Goal: Task Accomplishment & Management: Complete application form

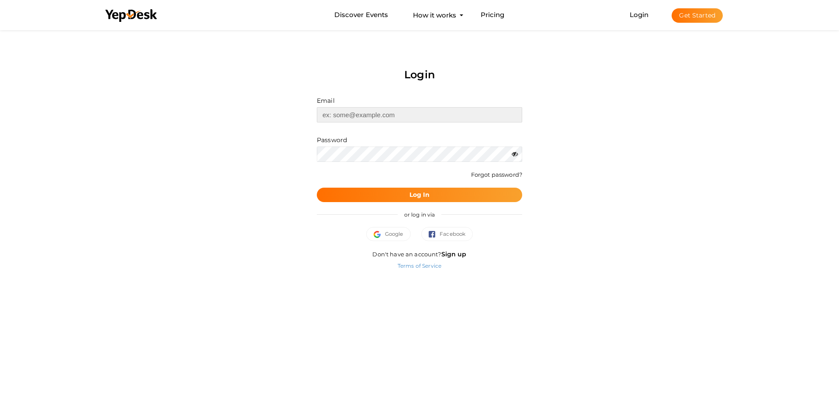
click at [389, 111] on input "text" at bounding box center [419, 114] width 205 height 15
type input "[EMAIL_ADDRESS][DOMAIN_NAME]"
click at [402, 198] on button "Log In" at bounding box center [419, 194] width 205 height 14
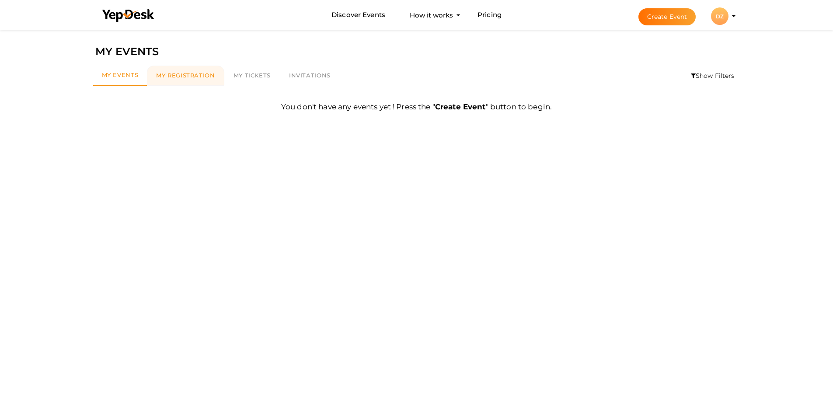
click at [193, 71] on link "My Registration" at bounding box center [185, 76] width 77 height 20
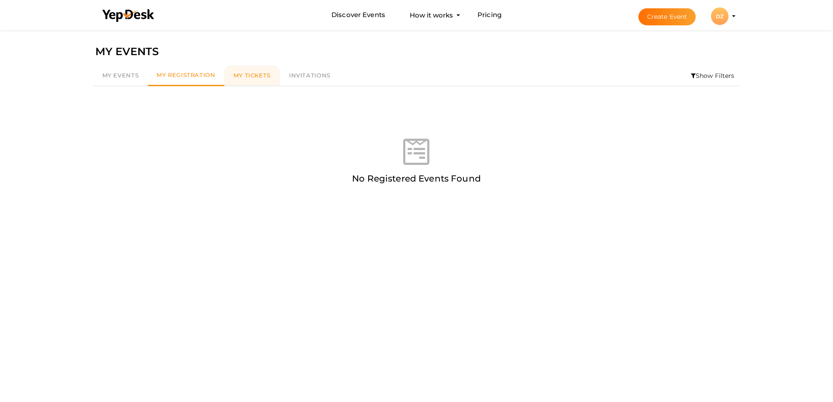
click at [233, 76] on span "My Tickets" at bounding box center [251, 75] width 37 height 7
click at [305, 80] on link "Invitations" at bounding box center [310, 76] width 60 height 20
click at [730, 15] on button "DZ DZ Debra zoller debralzoller@gmail.com Personal Profile My Events Admin Swit…" at bounding box center [719, 16] width 23 height 18
click at [728, 15] on profile-pic "DZ" at bounding box center [719, 16] width 17 height 7
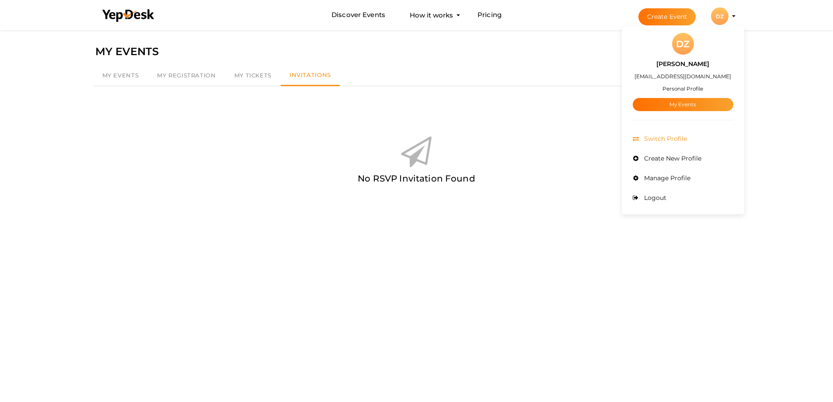
click at [657, 138] on span "Switch Profile" at bounding box center [664, 139] width 45 height 8
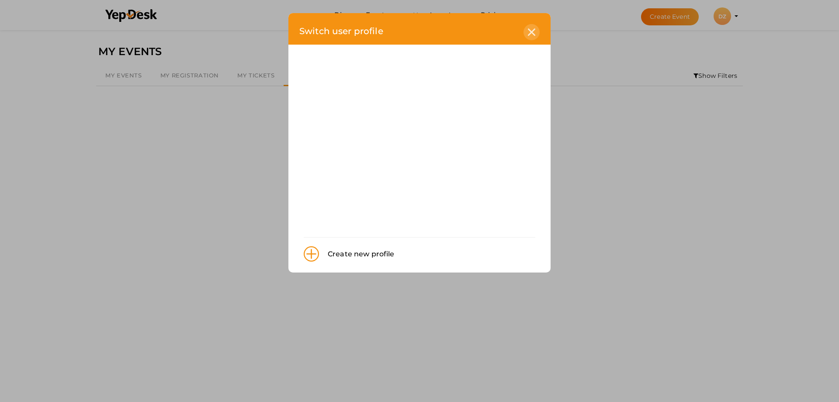
click at [534, 37] on div at bounding box center [532, 32] width 16 height 16
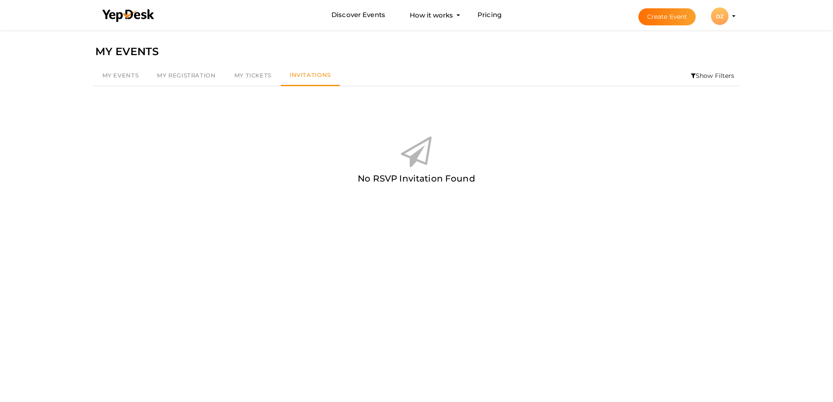
click at [731, 13] on li "Create Event DZ DZ Debra zoller debralzoller@gmail.com Personal Profile My Even…" at bounding box center [679, 15] width 117 height 31
click at [731, 15] on li "Create Event DZ DZ Debra zoller debralzoller@gmail.com Personal Profile My Even…" at bounding box center [679, 15] width 117 height 31
click at [734, 17] on li "Create Event DZ DZ Debra zoller debralzoller@gmail.com Personal Profile My Even…" at bounding box center [679, 15] width 117 height 31
click at [728, 15] on profile-pic "DZ" at bounding box center [719, 16] width 17 height 7
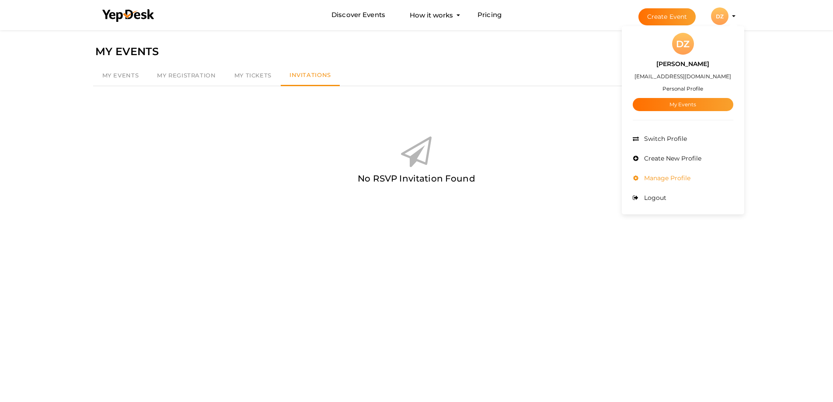
click at [665, 180] on span "Manage Profile" at bounding box center [666, 178] width 49 height 8
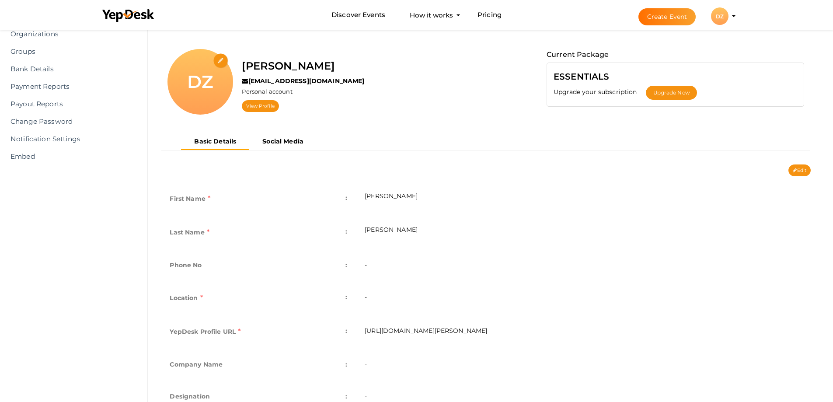
scroll to position [87, 0]
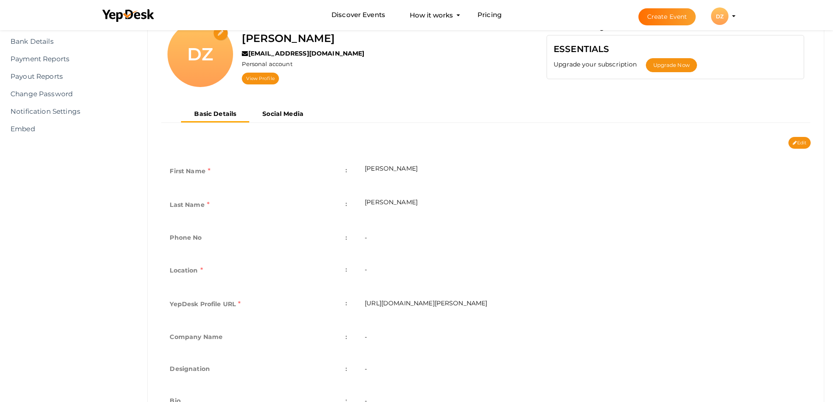
click at [208, 179] on td "First Name :" at bounding box center [258, 172] width 195 height 34
click at [795, 144] on icon at bounding box center [794, 143] width 4 height 5
type input "Debra"
type input "zoller"
type input "debra-zoller"
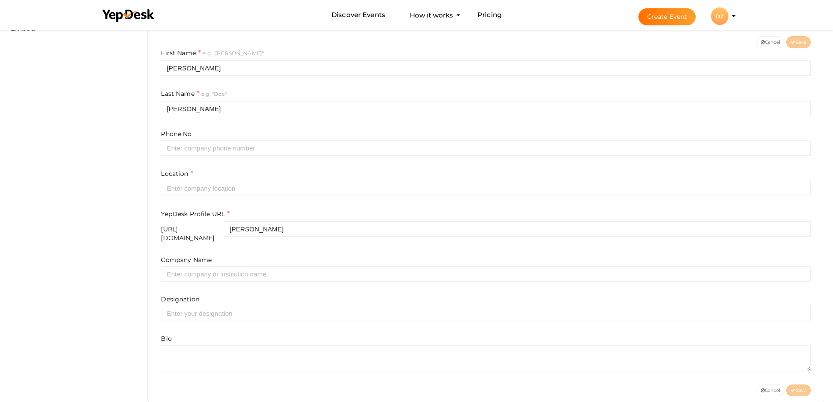
scroll to position [201, 0]
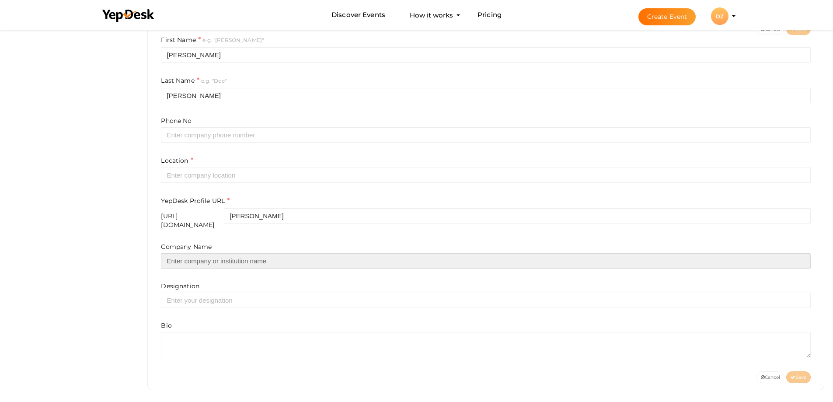
click at [214, 255] on input "text" at bounding box center [485, 260] width 649 height 15
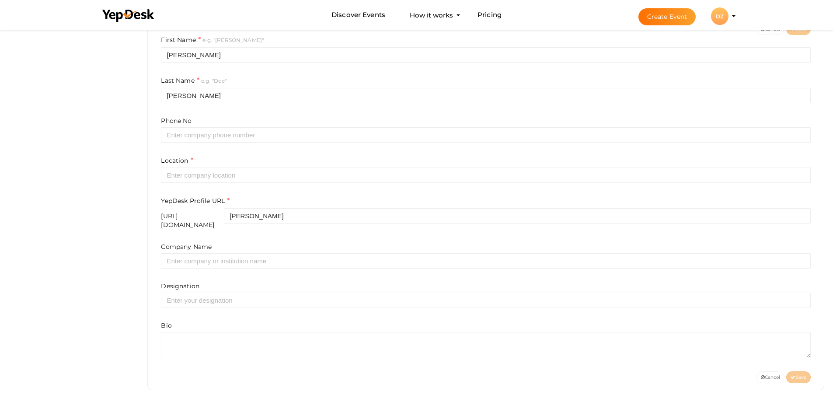
click at [82, 201] on html "Discover Events How it works Powerful Registration / Ticketing Start selling yo…" at bounding box center [416, 0] width 833 height 402
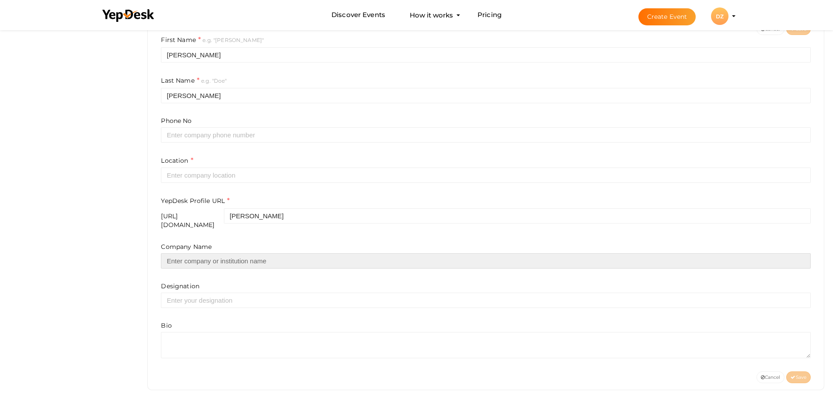
click at [212, 253] on input "text" at bounding box center [485, 260] width 649 height 15
paste input "meds4go"
type input "meds4go"
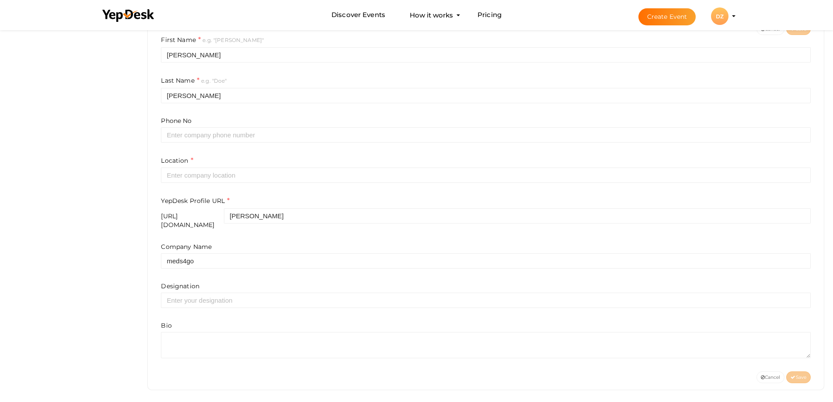
click at [104, 201] on html "Discover Events How it works Powerful Registration / Ticketing Start selling yo…" at bounding box center [416, 0] width 833 height 402
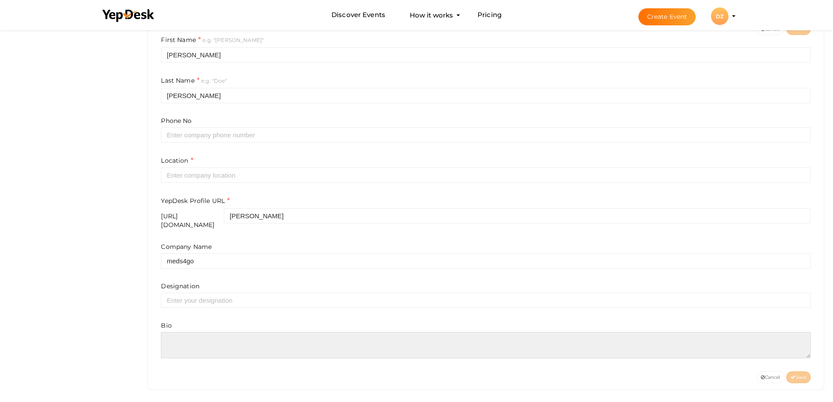
click at [189, 335] on textarea at bounding box center [485, 345] width 649 height 26
paste textarea "Buy Generic Medicine Online at meds4go.com to get the medicine delivered straig…"
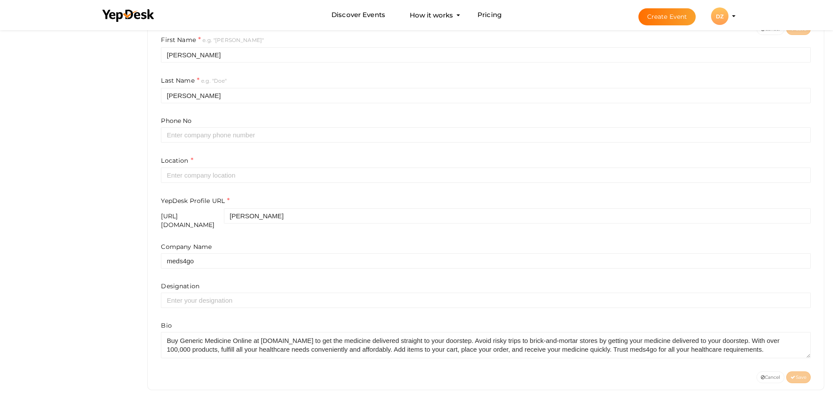
click at [593, 303] on div "Company Name meds4go Designation Bio" at bounding box center [485, 300] width 649 height 116
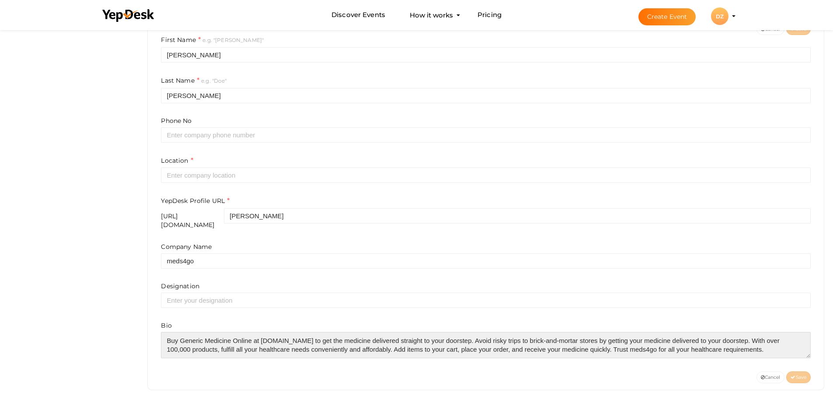
drag, startPoint x: 375, startPoint y: 342, endPoint x: 765, endPoint y: 344, distance: 390.7
click at [765, 344] on textarea at bounding box center [485, 345] width 649 height 26
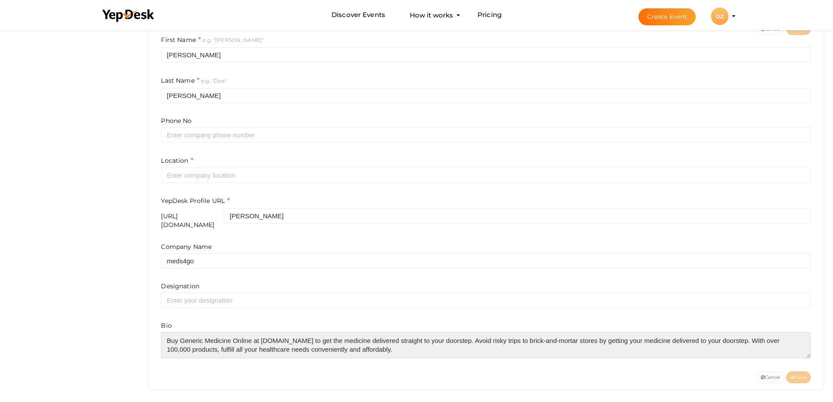
type textarea "Buy Generic Medicine Online at meds4go.com to get the medicine delivered straig…"
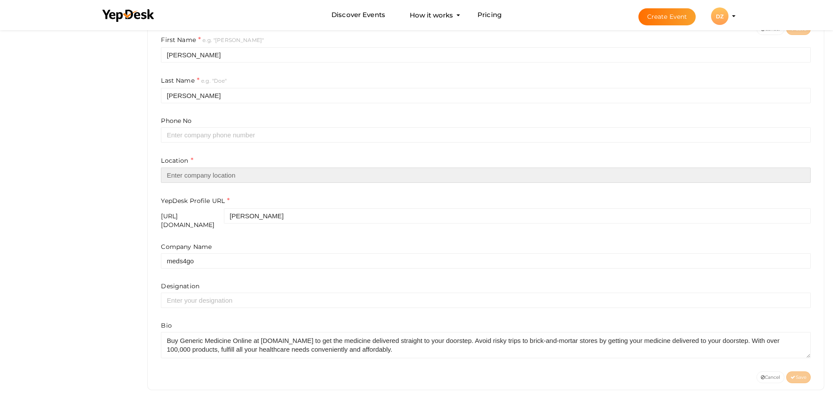
click at [211, 171] on input "text" at bounding box center [485, 174] width 649 height 15
paste input "Orlando"
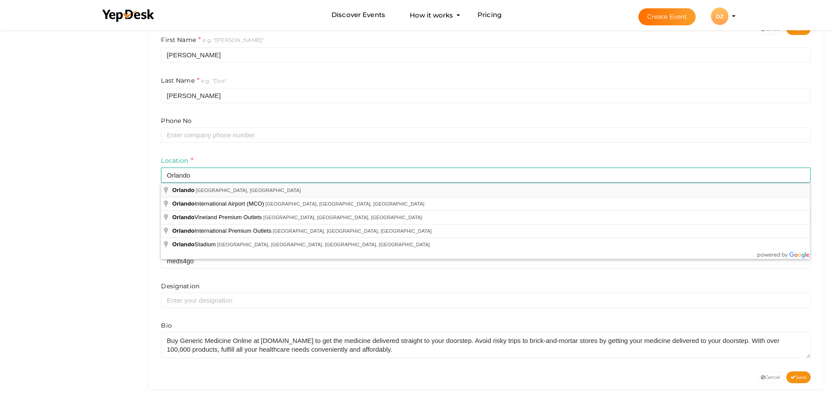
type input "Orlando, FL, USA"
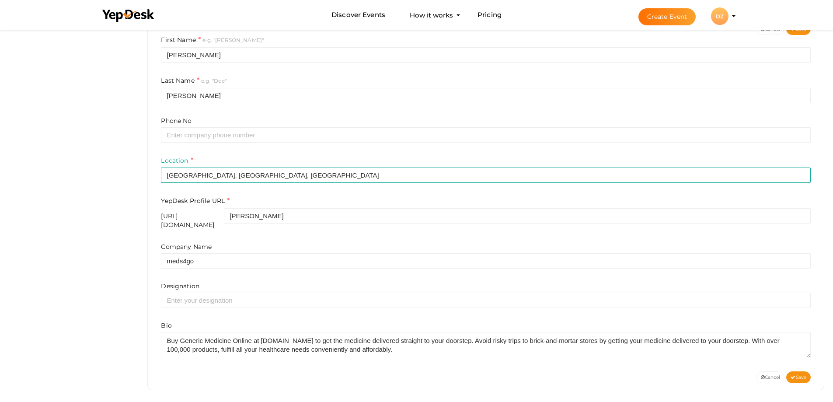
click at [112, 191] on div "Profile Details Address Book Organizations Groups Members SaaS App Users Submit…" at bounding box center [416, 13] width 833 height 373
click at [798, 374] on span "Save" at bounding box center [798, 377] width 16 height 6
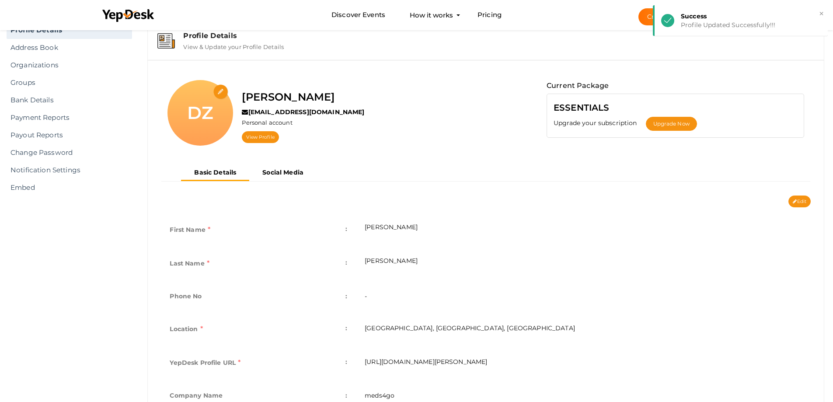
scroll to position [28, 0]
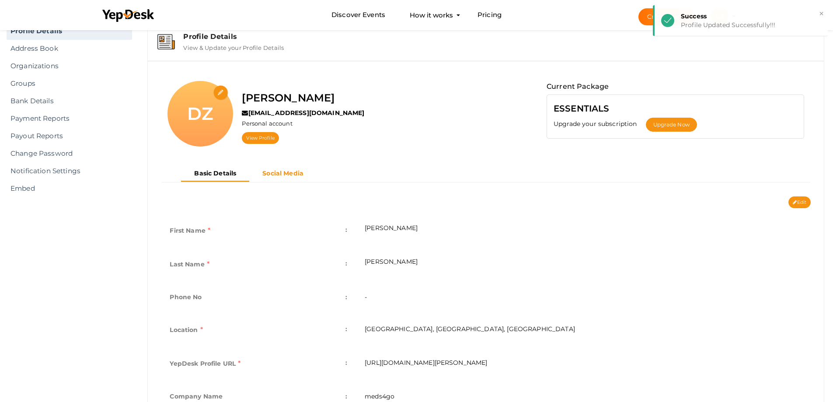
click at [287, 180] on button "Social Media" at bounding box center [282, 173] width 67 height 14
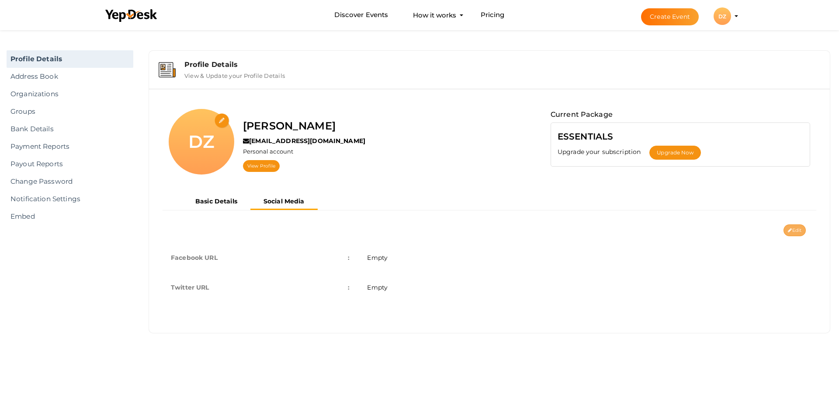
click at [796, 231] on button "Edit" at bounding box center [795, 230] width 22 height 12
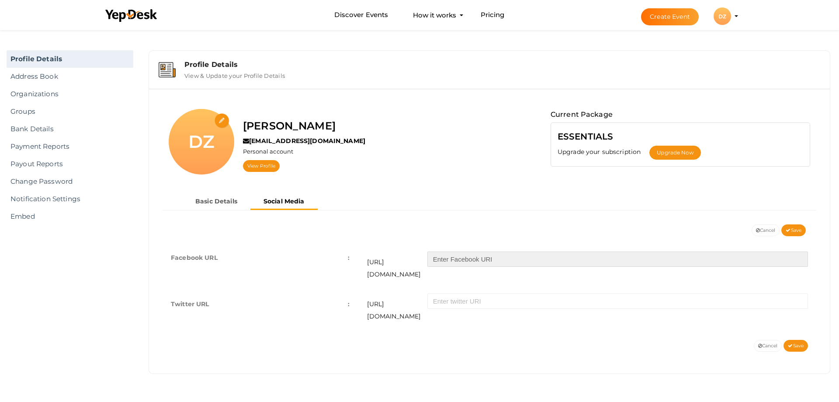
click at [458, 263] on input "text" at bounding box center [617, 258] width 381 height 15
paste input "https://www.facebook.com/meds4go"
drag, startPoint x: 518, startPoint y: 258, endPoint x: 435, endPoint y: 258, distance: 83.5
click at [435, 258] on input "https://www.facebook.com/meds4go" at bounding box center [617, 258] width 381 height 15
type input "meds4go"
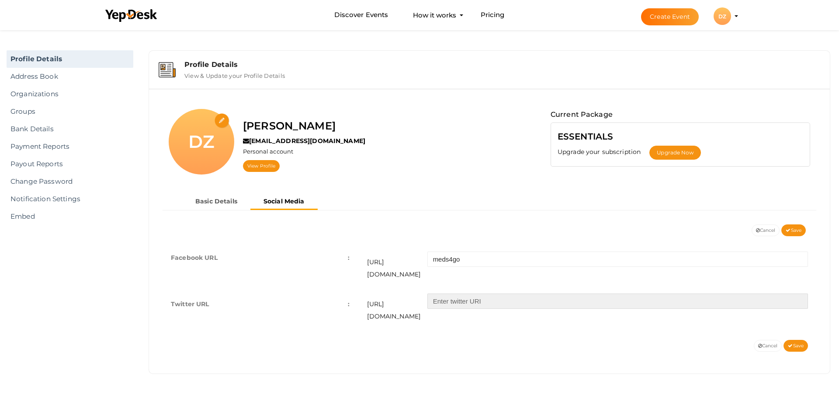
paste input "https://x.com/meds4go"
drag, startPoint x: 473, startPoint y: 290, endPoint x: 410, endPoint y: 291, distance: 62.9
click at [410, 293] on div "https://twitter.com/ https://x.com/meds4go" at bounding box center [587, 307] width 441 height 29
type input "meds4go"
click at [792, 230] on span "Save" at bounding box center [794, 230] width 16 height 6
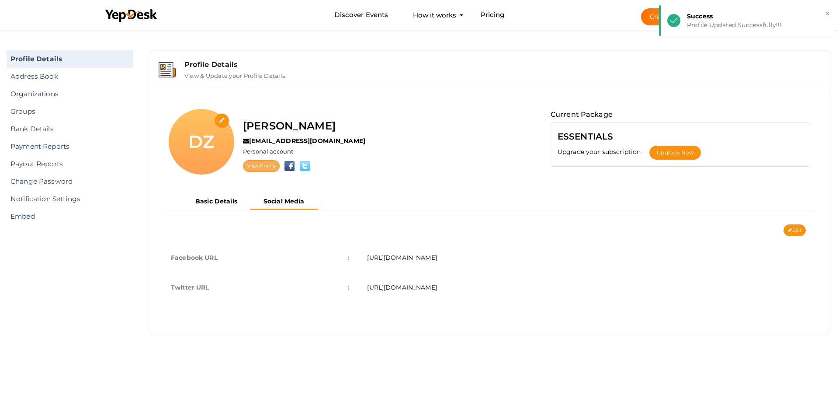
click at [269, 165] on link "View Profile" at bounding box center [261, 166] width 37 height 12
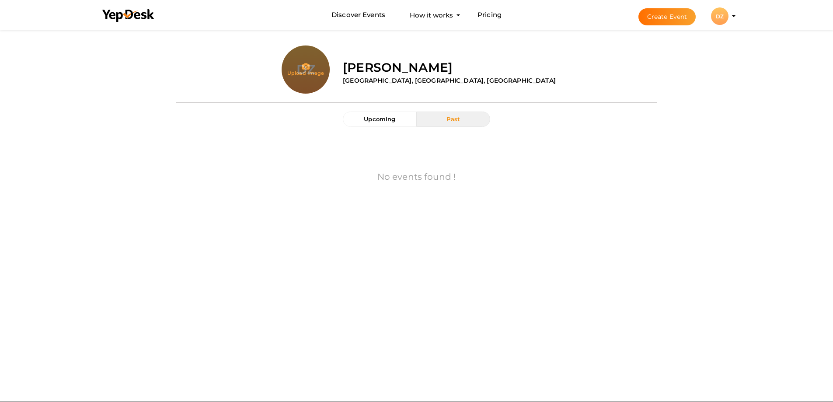
click at [308, 70] on input "file" at bounding box center [305, 87] width 48 height 48
type input "C:\fakepath\Alyssabenja.jpg"
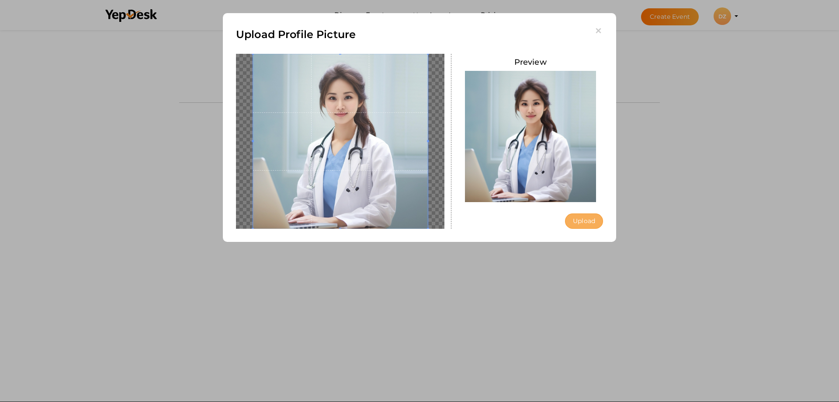
click at [574, 220] on button "Upload" at bounding box center [584, 220] width 38 height 15
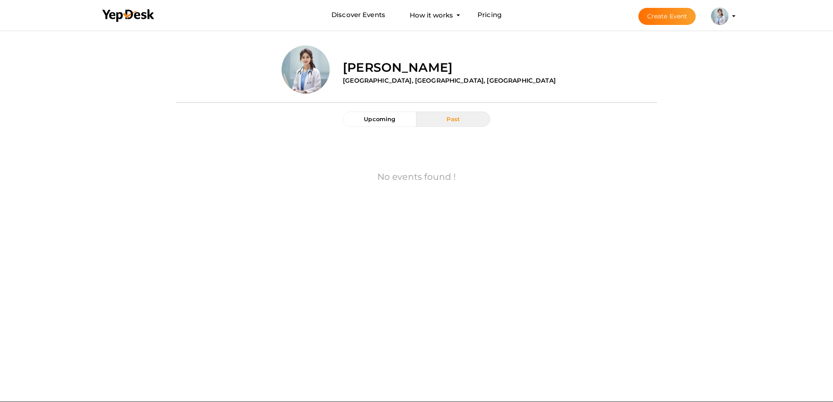
click at [733, 14] on li "Create Event [PERSON_NAME] [EMAIL_ADDRESS][DOMAIN_NAME] Personal Profile My Eve…" at bounding box center [679, 15] width 117 height 31
click at [670, 15] on button "Create Event" at bounding box center [667, 16] width 58 height 17
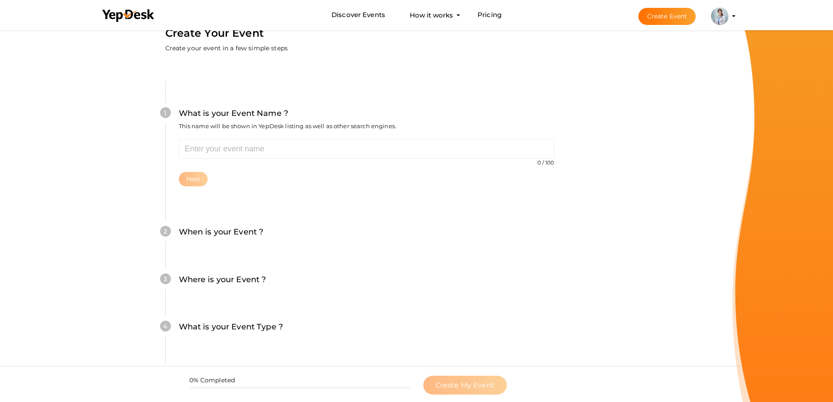
scroll to position [10, 0]
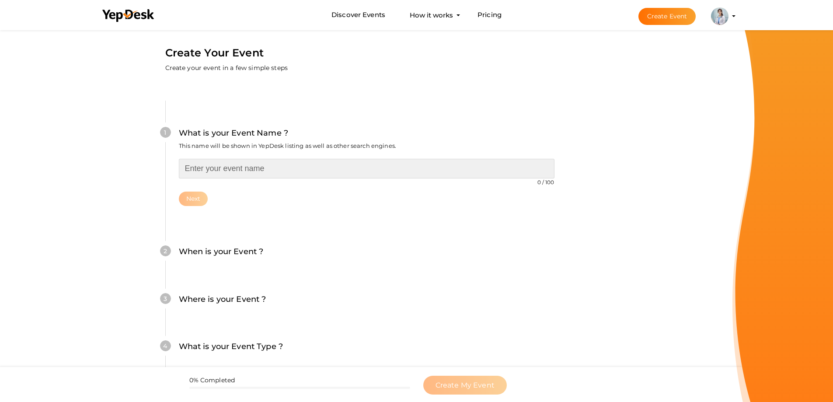
click at [206, 171] on input "text" at bounding box center [366, 169] width 375 height 20
paste input "Buy Ivermectin 12 mg Online at Meds4go.com"
type input "Buy [MEDICAL_DATA] 12 mg Online at [DOMAIN_NAME]"
click at [189, 203] on button "Next" at bounding box center [193, 198] width 29 height 14
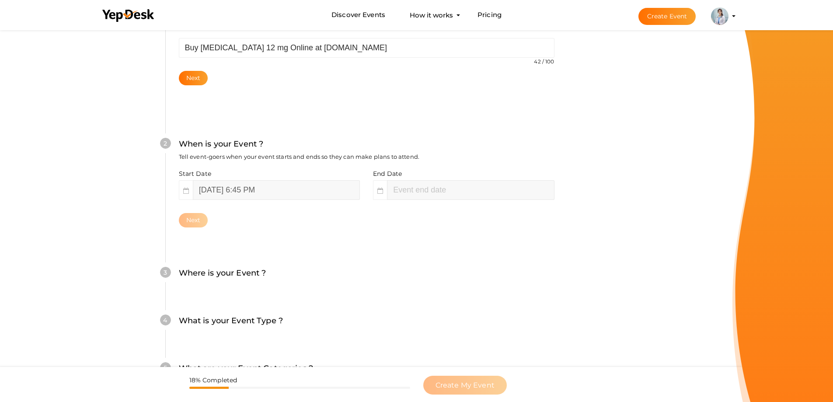
scroll to position [133, 0]
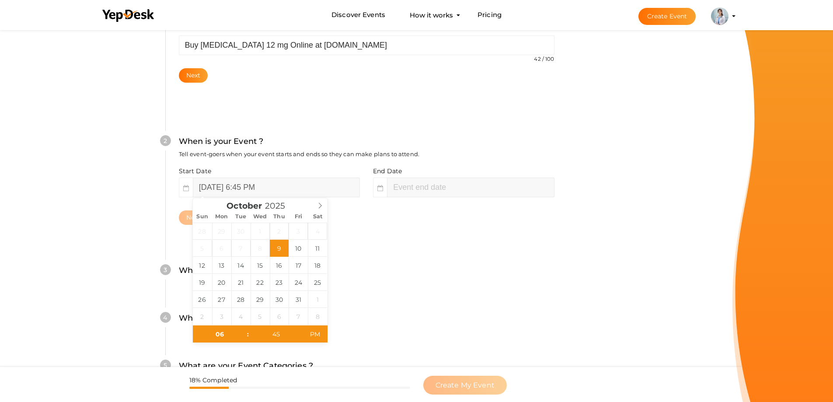
type input "08"
type input "45"
type input "October 9, 2025 8:45 PM"
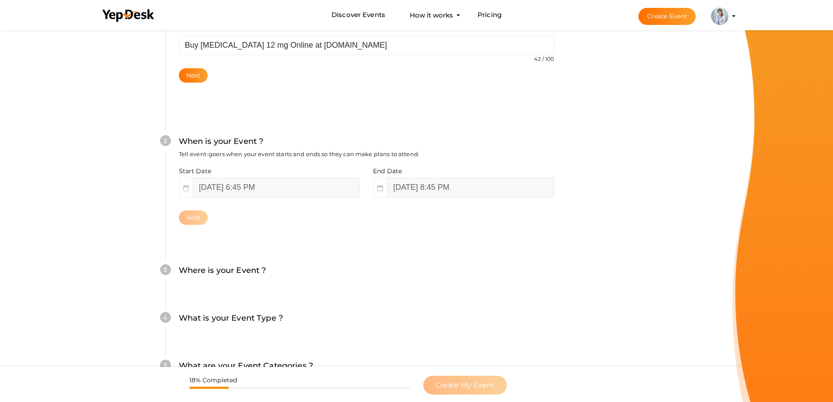
click at [412, 241] on div "2 When is your Event ? Tell event-goers when your event starts and ends so they…" at bounding box center [366, 180] width 402 height 142
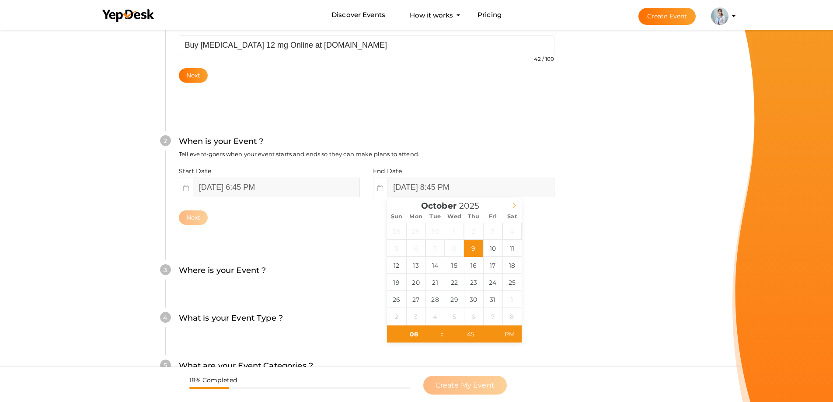
click at [515, 203] on icon at bounding box center [514, 205] width 6 height 6
type input "2026"
click at [515, 203] on icon at bounding box center [514, 205] width 6 height 6
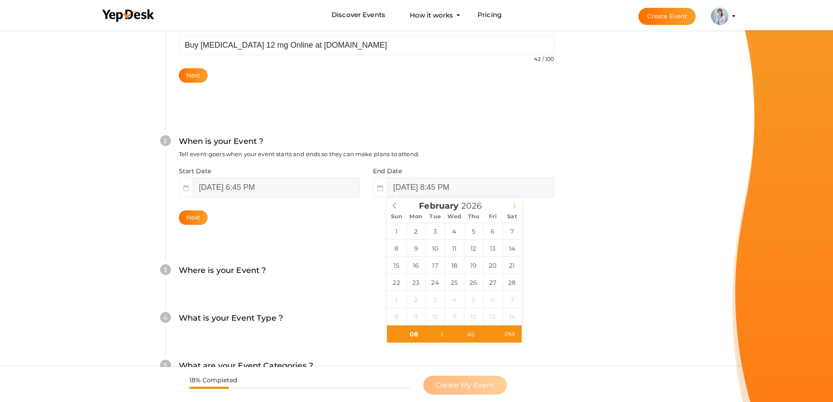
click at [515, 203] on icon at bounding box center [514, 205] width 6 height 6
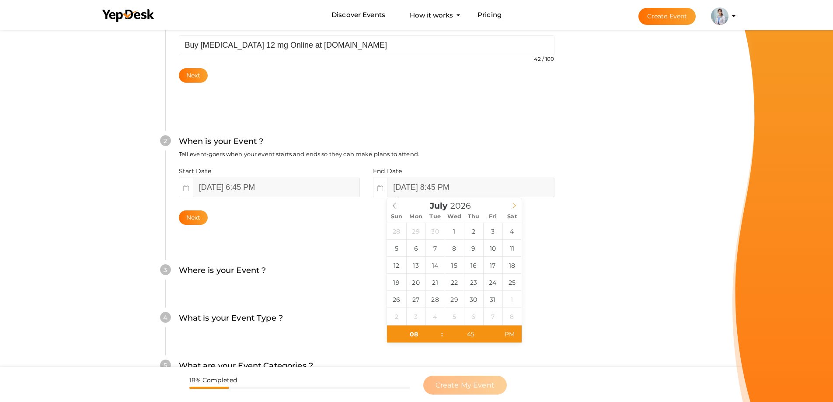
click at [515, 203] on icon at bounding box center [514, 205] width 6 height 6
type input "October 31, 2026 8:45 PM"
click at [559, 290] on div "3 Where is your Event ? Tell event-goers where your event location is. Venue On…" at bounding box center [366, 275] width 402 height 48
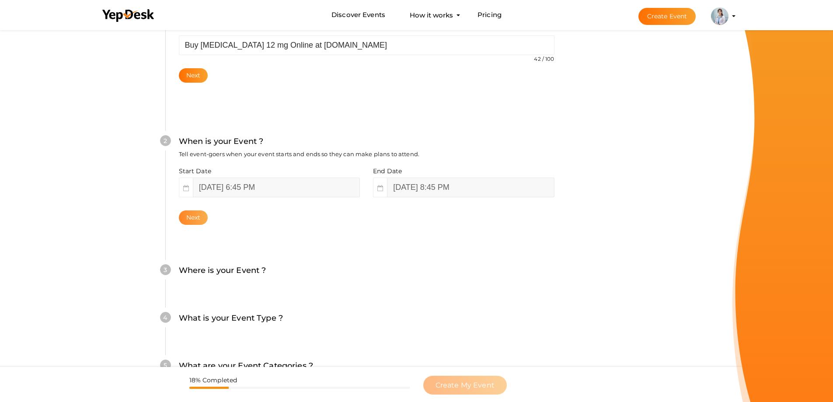
click at [193, 215] on button "Next" at bounding box center [193, 217] width 29 height 14
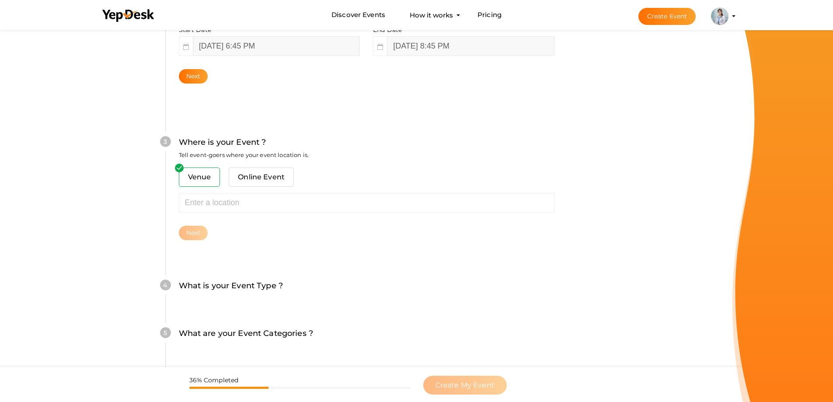
scroll to position [275, 0]
click at [249, 177] on span "Online Event" at bounding box center [261, 176] width 65 height 19
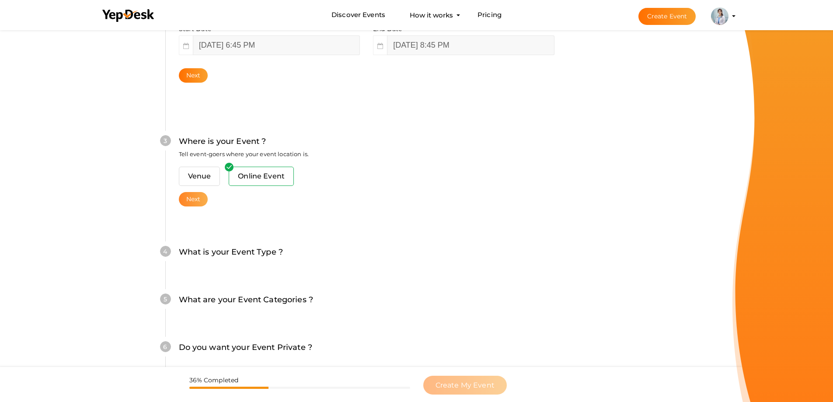
click at [198, 198] on button "Next" at bounding box center [193, 199] width 29 height 14
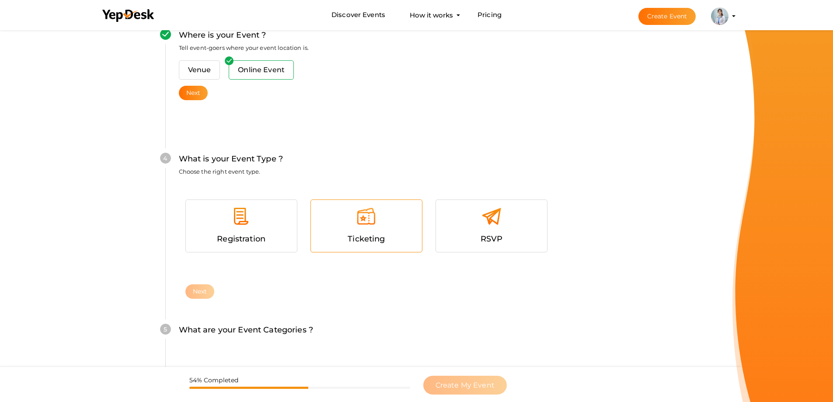
scroll to position [399, 0]
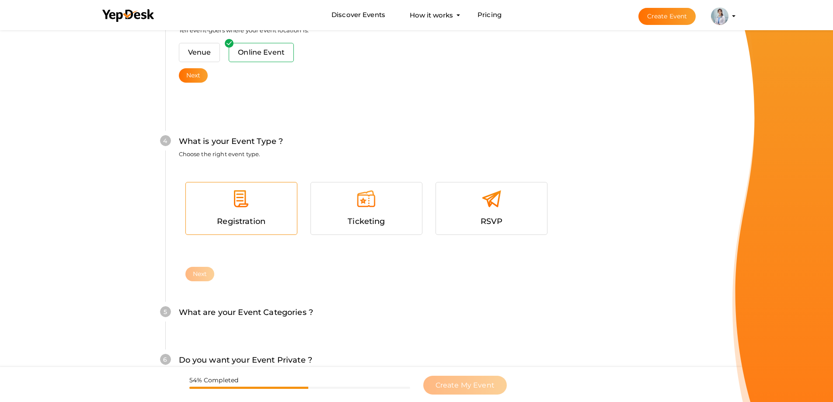
click at [264, 215] on div "Registration" at bounding box center [241, 221] width 98 height 13
click at [202, 274] on button "Next" at bounding box center [199, 274] width 29 height 14
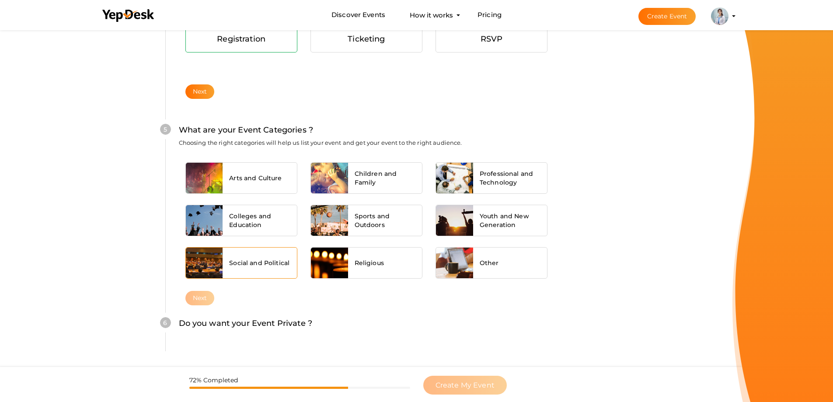
scroll to position [583, 0]
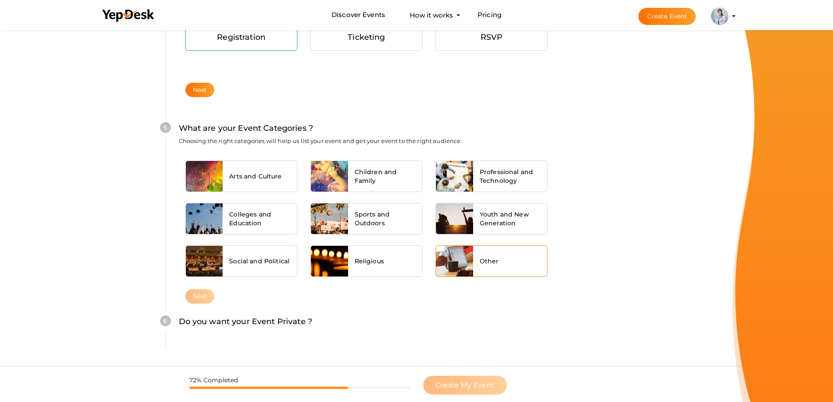
click at [494, 266] on div "Other" at bounding box center [510, 261] width 74 height 31
click at [195, 298] on button "Next" at bounding box center [199, 296] width 29 height 14
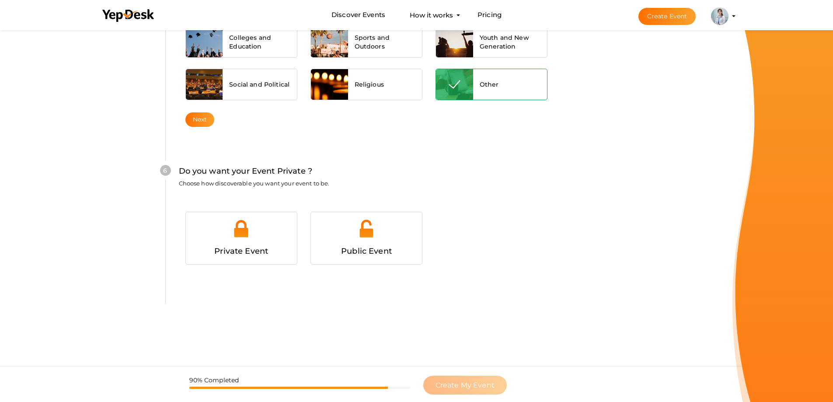
scroll to position [776, 0]
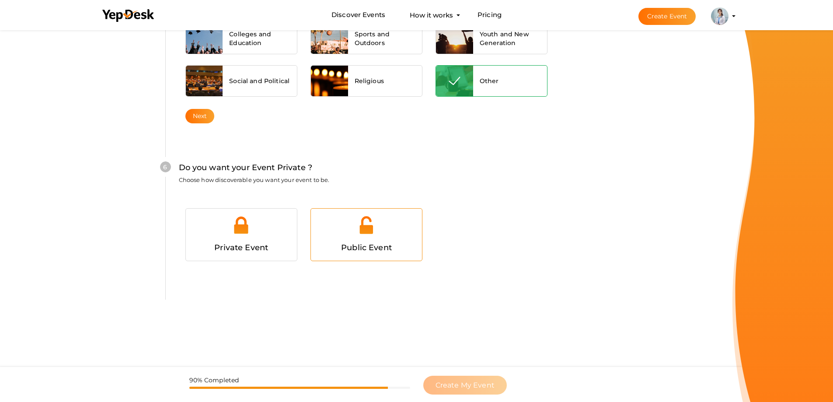
click at [334, 236] on div at bounding box center [366, 228] width 98 height 26
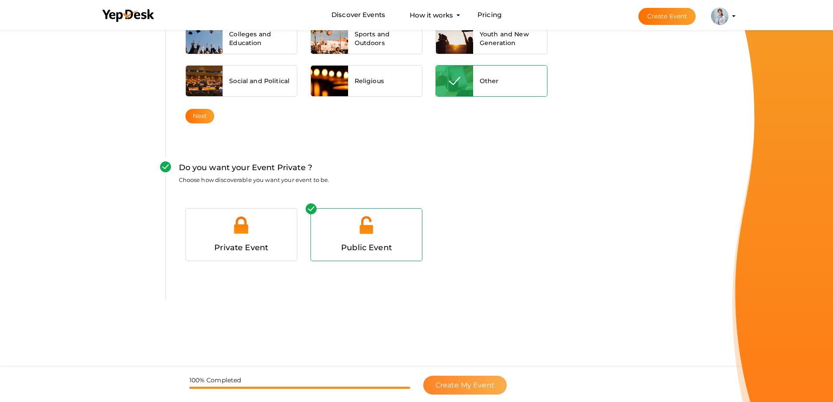
click at [471, 384] on span "Create My Event" at bounding box center [464, 385] width 59 height 8
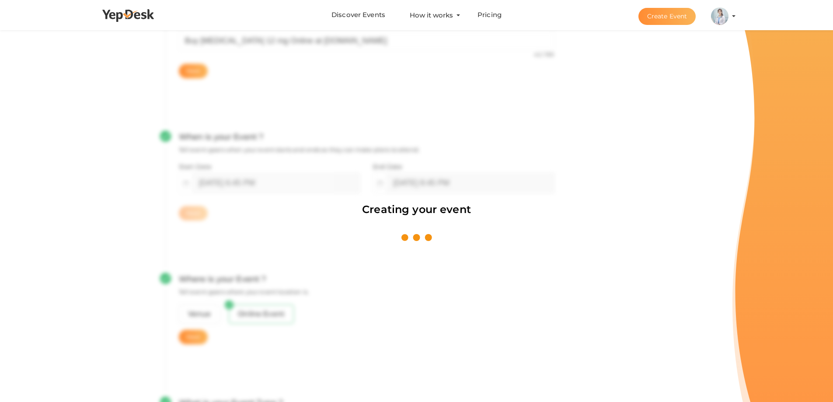
scroll to position [131, 0]
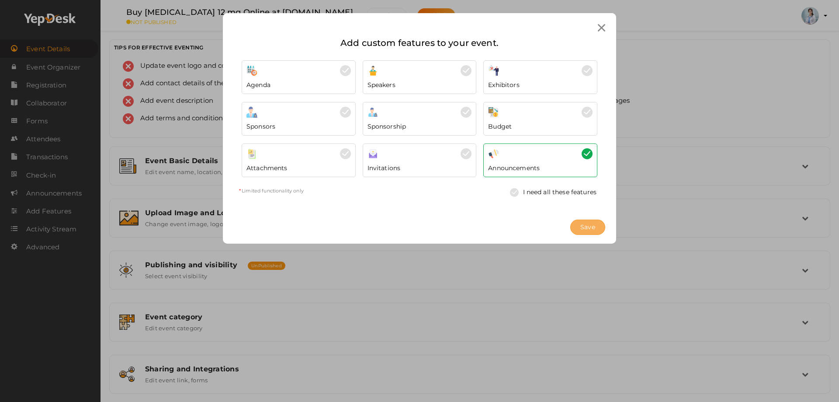
click at [591, 226] on span "Save" at bounding box center [587, 226] width 15 height 9
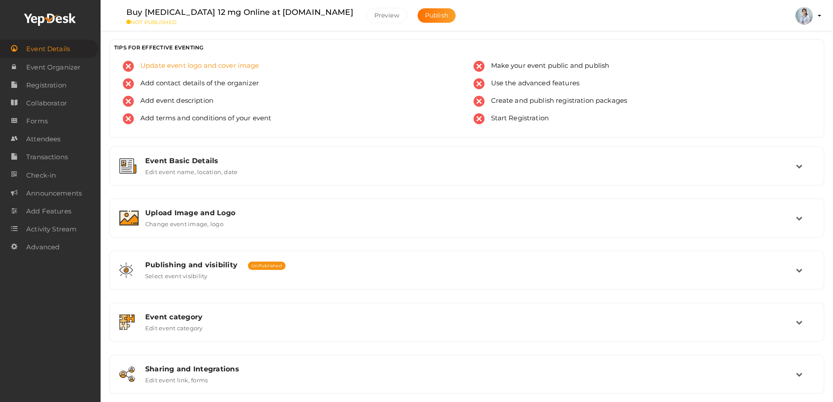
click at [181, 65] on span "Update event logo and cover image" at bounding box center [196, 66] width 125 height 11
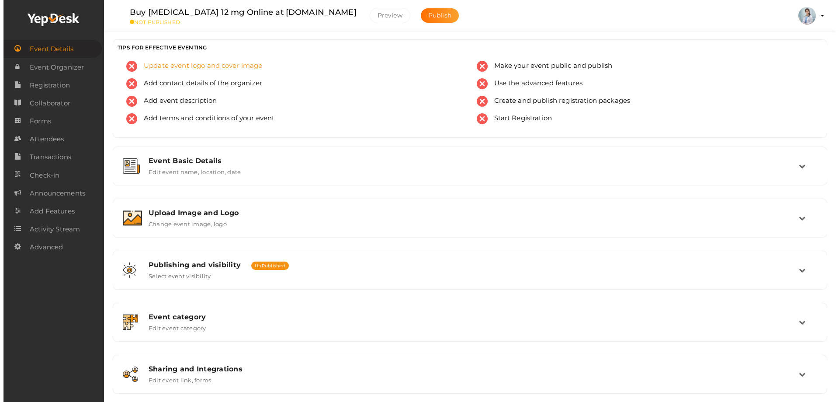
scroll to position [66, 0]
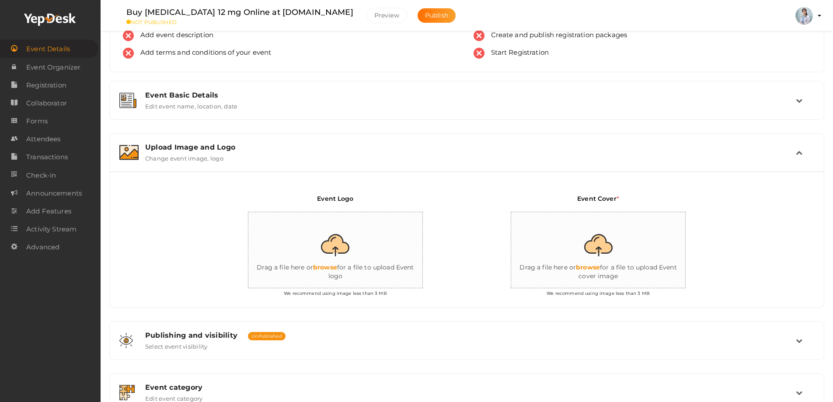
click at [332, 247] on input "file" at bounding box center [335, 250] width 175 height 76
type input "C:\fakepath\Meds4Go-4529 834.png"
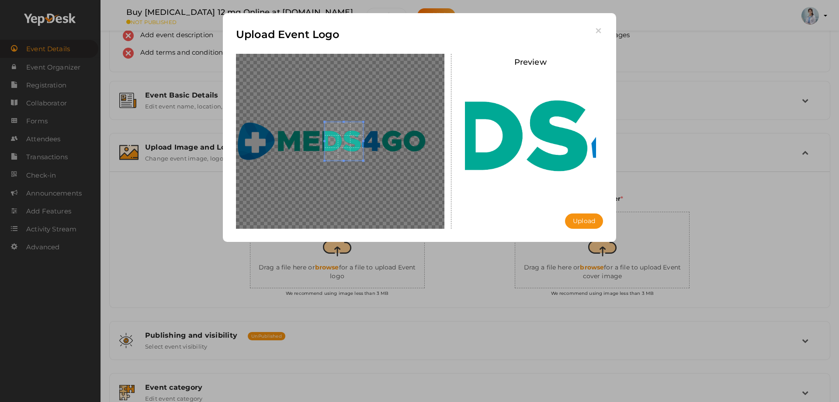
drag, startPoint x: 325, startPoint y: 160, endPoint x: 207, endPoint y: 161, distance: 118.0
click at [207, 161] on div "Upload Event Logo Preview Upload Uploading..." at bounding box center [419, 201] width 839 height 402
drag, startPoint x: 325, startPoint y: 141, endPoint x: 252, endPoint y: 140, distance: 73.4
click at [252, 140] on div at bounding box center [340, 141] width 208 height 175
drag, startPoint x: 326, startPoint y: 121, endPoint x: 278, endPoint y: 101, distance: 51.8
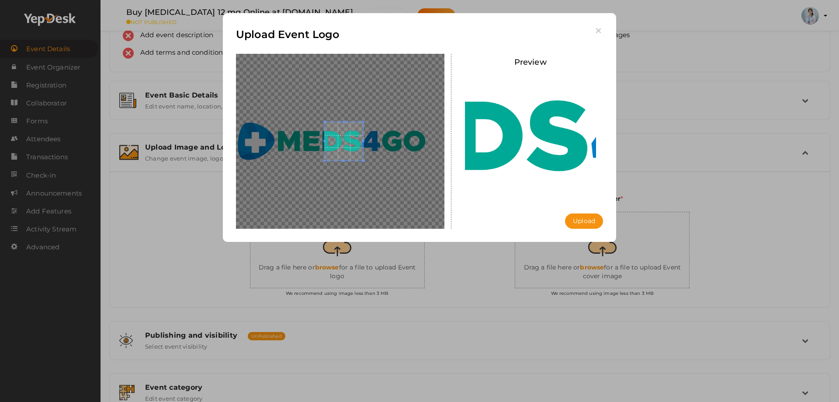
click at [278, 101] on div at bounding box center [340, 141] width 208 height 175
drag, startPoint x: 362, startPoint y: 160, endPoint x: 459, endPoint y: 194, distance: 102.3
click at [397, 174] on div at bounding box center [340, 141] width 208 height 175
click at [598, 30] on icon "button" at bounding box center [598, 30] width 9 height 9
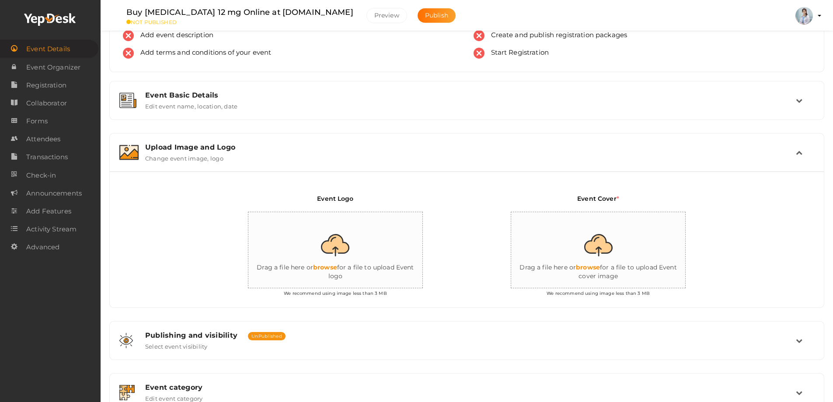
click at [331, 241] on input "file" at bounding box center [335, 250] width 175 height 76
type input "C:\fakepath\Meds4Go.png"
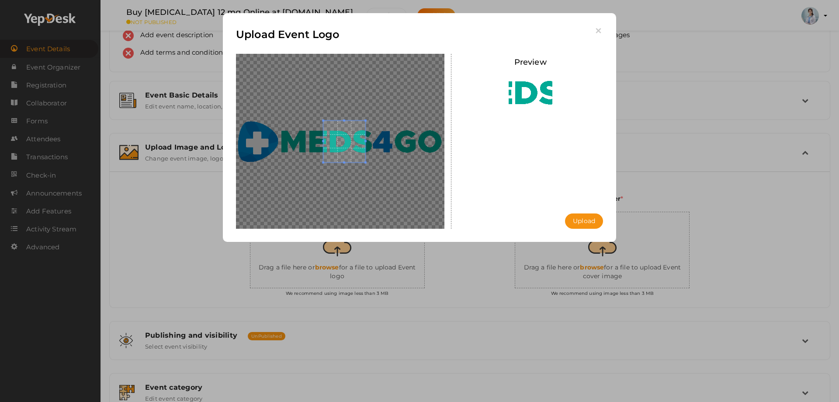
click at [354, 146] on span at bounding box center [344, 142] width 42 height 42
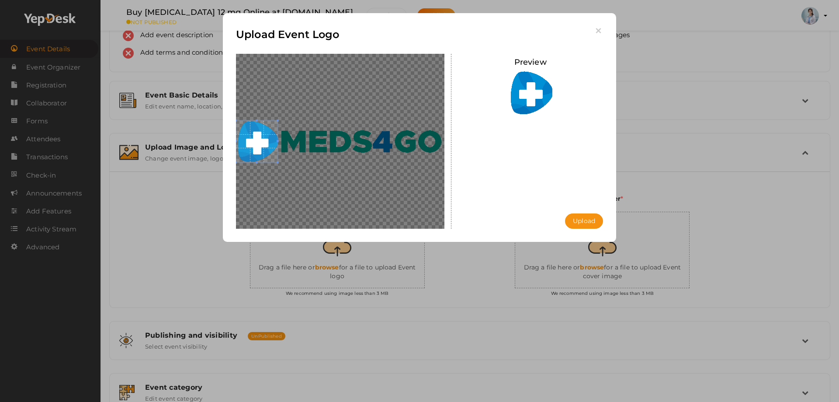
drag, startPoint x: 354, startPoint y: 146, endPoint x: 263, endPoint y: 142, distance: 91.0
click at [263, 142] on span at bounding box center [257, 142] width 42 height 42
drag, startPoint x: 276, startPoint y: 163, endPoint x: 314, endPoint y: 171, distance: 39.3
click at [314, 171] on div at bounding box center [340, 141] width 208 height 175
click at [275, 143] on span at bounding box center [257, 142] width 42 height 42
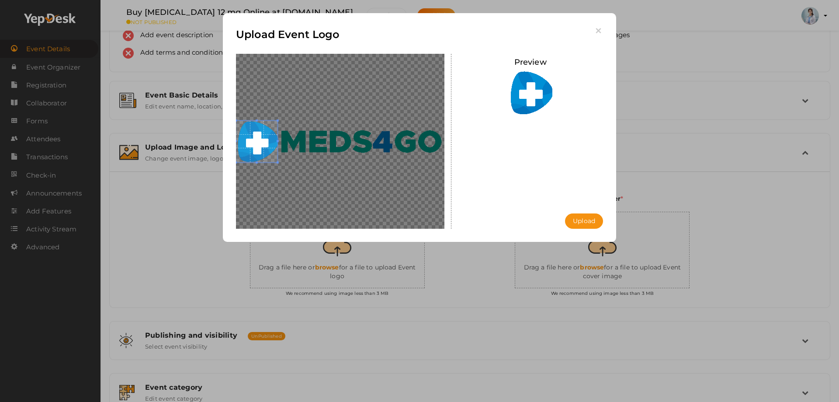
drag, startPoint x: 278, startPoint y: 159, endPoint x: 292, endPoint y: 163, distance: 14.4
click at [292, 163] on div at bounding box center [340, 141] width 208 height 175
click at [277, 161] on span at bounding box center [278, 162] width 2 height 2
drag, startPoint x: 276, startPoint y: 161, endPoint x: 288, endPoint y: 167, distance: 13.5
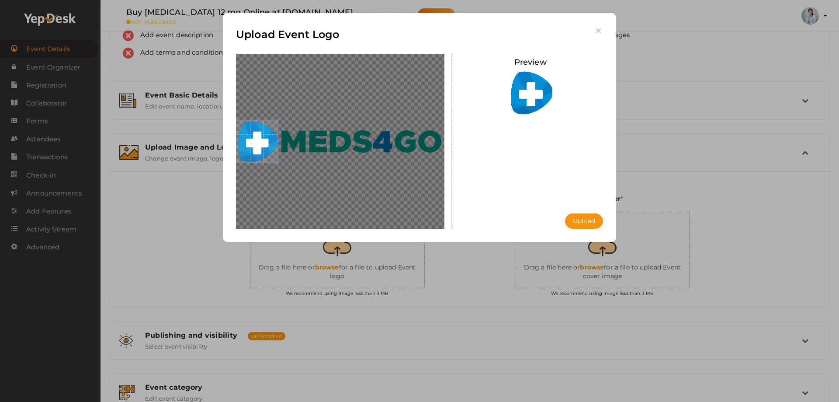
click at [288, 167] on div at bounding box center [340, 141] width 208 height 175
click at [246, 133] on span at bounding box center [257, 142] width 42 height 42
drag, startPoint x: 246, startPoint y: 133, endPoint x: 246, endPoint y: 125, distance: 8.8
click at [246, 125] on span at bounding box center [258, 142] width 42 height 42
click at [573, 217] on button "Upload" at bounding box center [584, 220] width 38 height 15
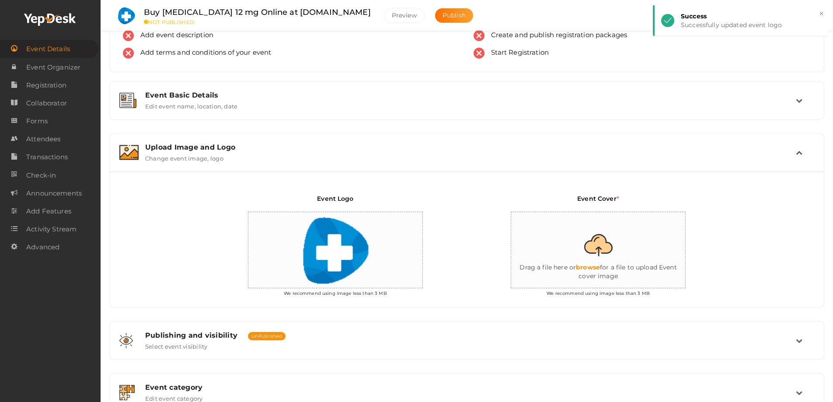
click at [607, 251] on input "file" at bounding box center [598, 250] width 175 height 76
type input "C:\fakepath\Meds4Go-4529 834.png"
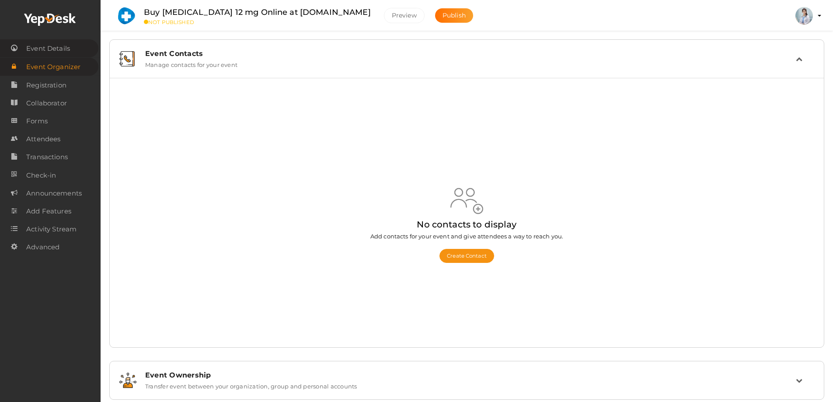
click at [49, 48] on span "Event Details" at bounding box center [48, 48] width 44 height 17
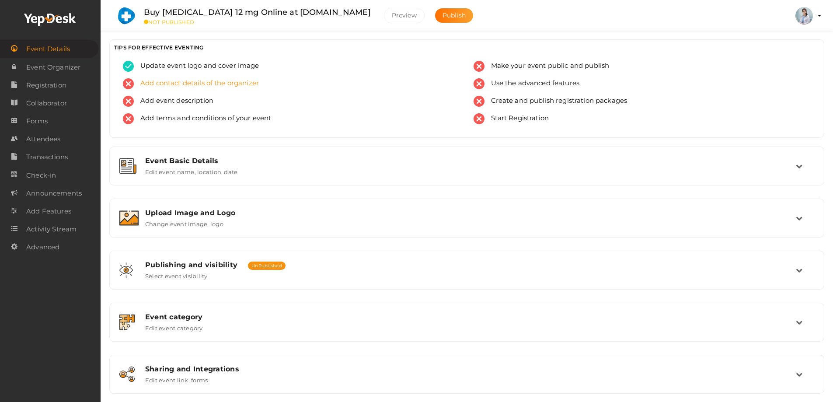
click at [193, 85] on span "Add contact details of the organizer" at bounding box center [196, 83] width 125 height 11
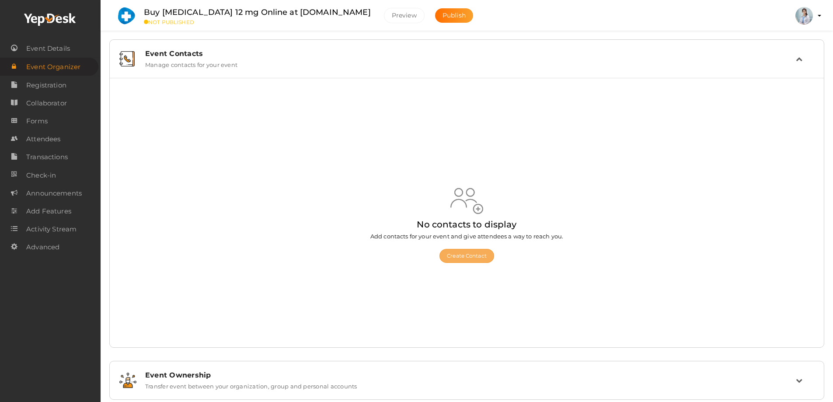
click at [469, 256] on button "Create Contact" at bounding box center [466, 256] width 55 height 14
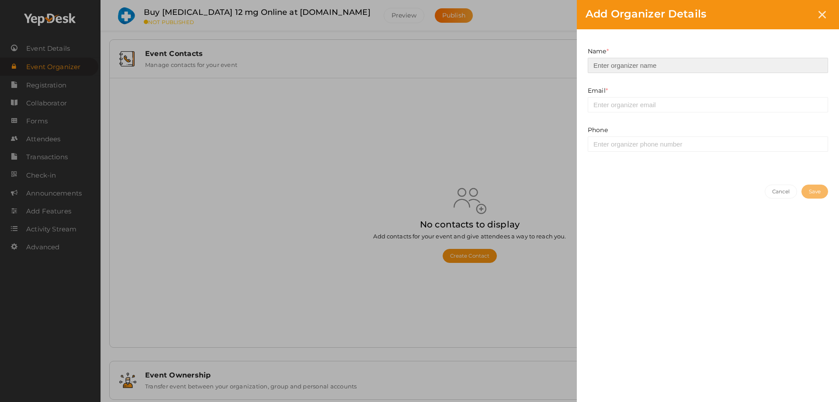
click at [619, 65] on input at bounding box center [708, 65] width 240 height 15
paste input "[PERSON_NAME]"
type input "[PERSON_NAME]"
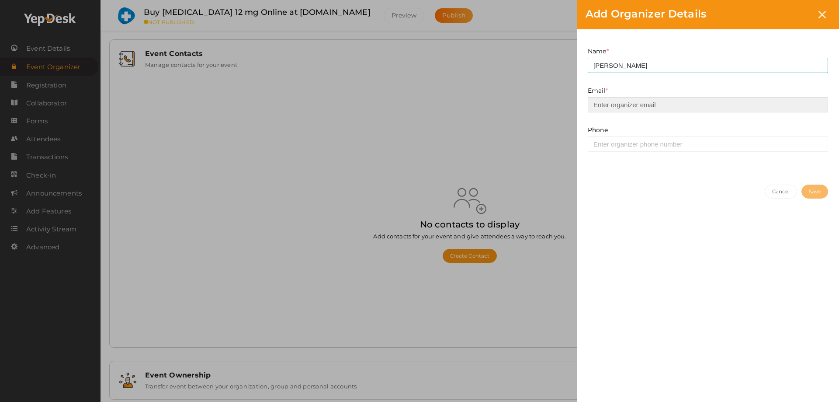
click at [611, 107] on input "email" at bounding box center [708, 104] width 240 height 15
paste input "[EMAIL_ADDRESS][DOMAIN_NAME]"
type input "[EMAIL_ADDRESS][DOMAIN_NAME]"
click at [727, 276] on div "Name * Debra zoller This field is Required. Email * debralzoller@gmail.com This…" at bounding box center [708, 209] width 262 height 361
click at [809, 194] on button "Save" at bounding box center [815, 191] width 27 height 14
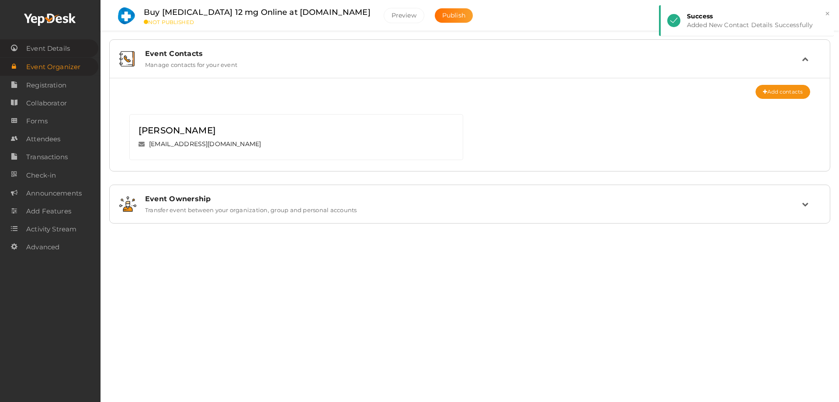
click at [53, 50] on span "Event Details" at bounding box center [48, 48] width 44 height 17
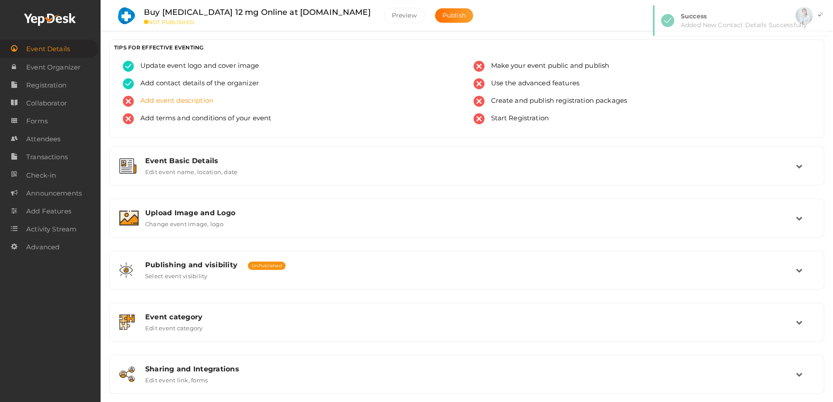
click at [169, 102] on span "Add event description" at bounding box center [174, 101] width 80 height 11
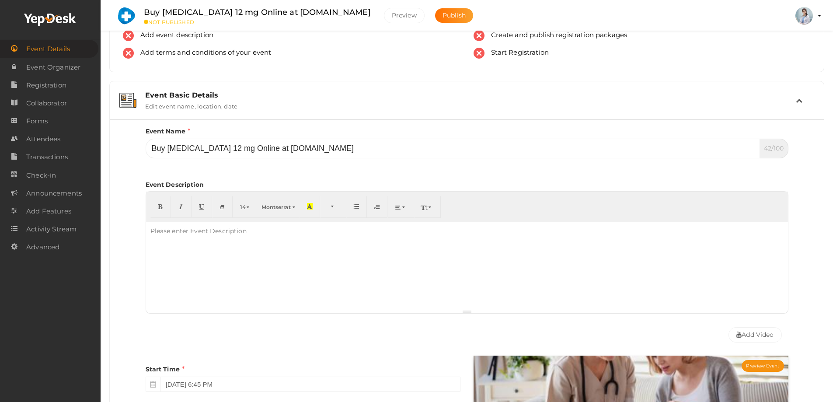
click at [221, 250] on div at bounding box center [467, 265] width 642 height 87
paste div
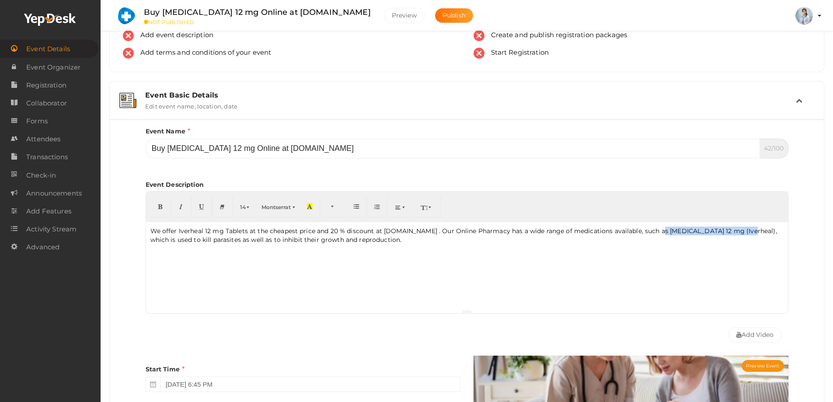
drag, startPoint x: 659, startPoint y: 231, endPoint x: 743, endPoint y: 232, distance: 84.8
click at [743, 232] on p "We offer Iverheal 12 mg Tablets at the cheapest price and 20 % discount at Meds…" at bounding box center [466, 234] width 633 height 17
click at [163, 207] on button "button" at bounding box center [160, 207] width 21 height 22
click at [444, 259] on div "We offer Iverheal 12 mg Tablets at the cheapest price and 20 % discount at Meds…" at bounding box center [467, 265] width 642 height 87
drag, startPoint x: 376, startPoint y: 241, endPoint x: 500, endPoint y: 241, distance: 124.6
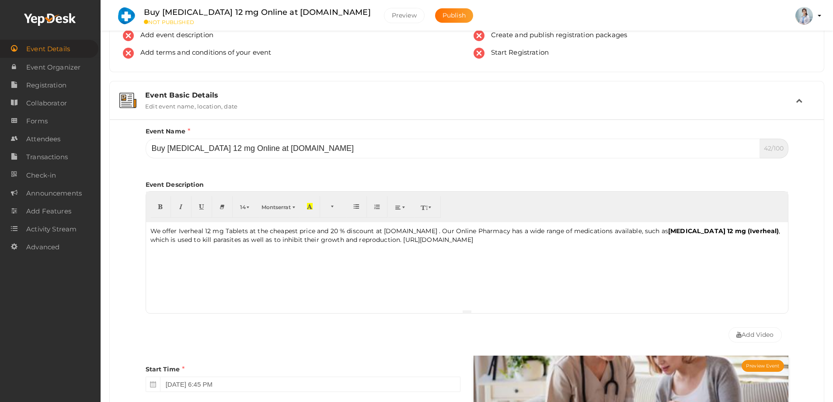
click at [500, 241] on p "We offer Iverheal 12 mg Tablets at the cheapest price and 20 % discount at Meds…" at bounding box center [466, 234] width 633 height 17
click at [373, 241] on p "We offer Iverheal 12 mg Tablets at the cheapest price and 20 % discount at Meds…" at bounding box center [466, 234] width 633 height 17
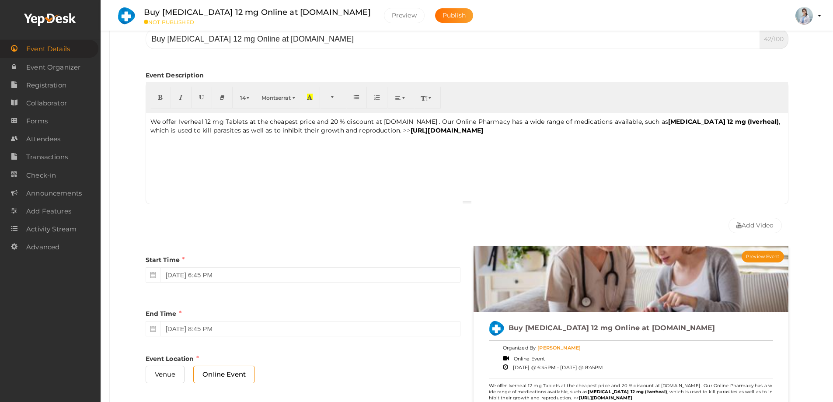
scroll to position [131, 0]
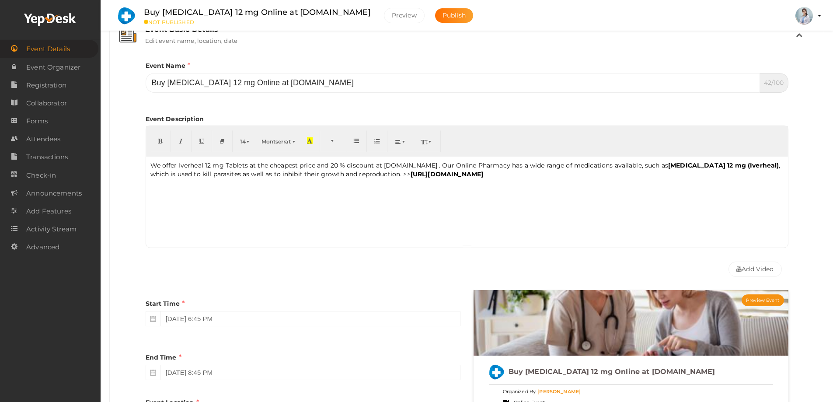
click at [546, 117] on div "Event Description 14 8 9 10 11 12 14 18 24 36 Montserrat Arial Arial Black Comi…" at bounding box center [467, 179] width 642 height 146
click at [358, 210] on div "We offer Iverheal 12 mg Tablets at the cheapest price and 20 % discount at Meds…" at bounding box center [467, 199] width 642 height 87
click at [442, 16] on span "Publish" at bounding box center [453, 15] width 23 height 8
click at [442, 18] on span "Publish" at bounding box center [453, 15] width 23 height 8
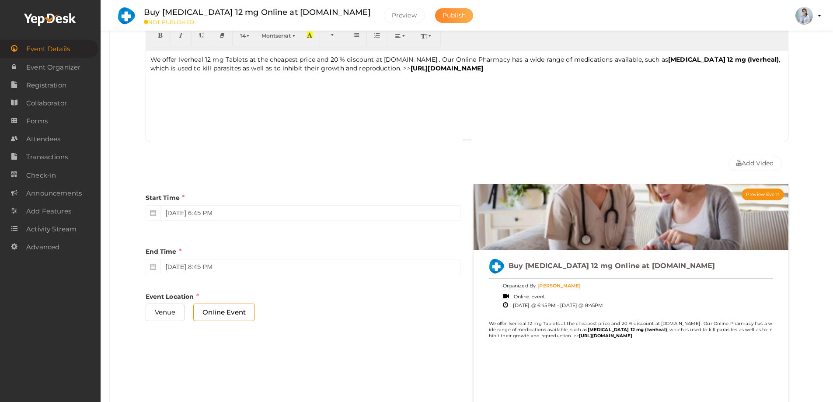
click at [442, 14] on span "Publish" at bounding box center [453, 15] width 23 height 8
click at [670, 43] on div "× Error Hi Debra zoller, It seems your email has not been verified yet. It seem…" at bounding box center [740, 42] width 175 height 74
click at [442, 13] on span "Publish" at bounding box center [453, 15] width 23 height 8
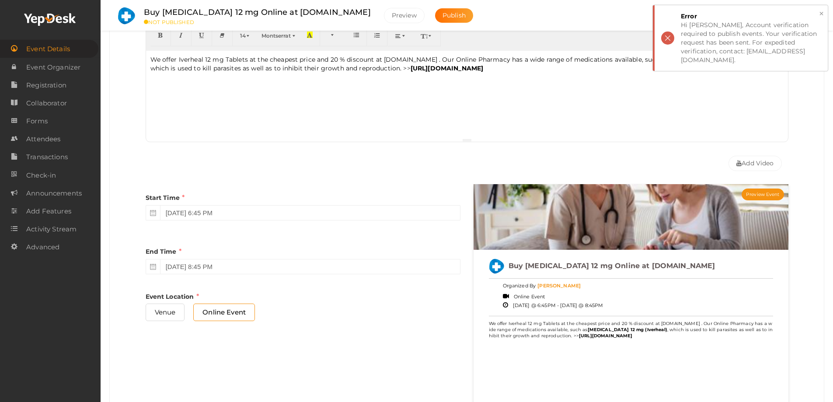
click at [670, 34] on div "× Error Hi Debra zoller, Account verification required to publish events. Your …" at bounding box center [740, 38] width 175 height 66
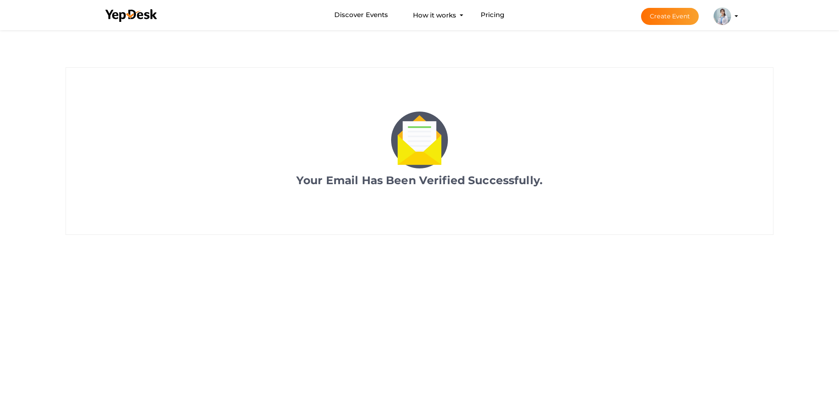
click at [730, 13] on img at bounding box center [722, 15] width 17 height 17
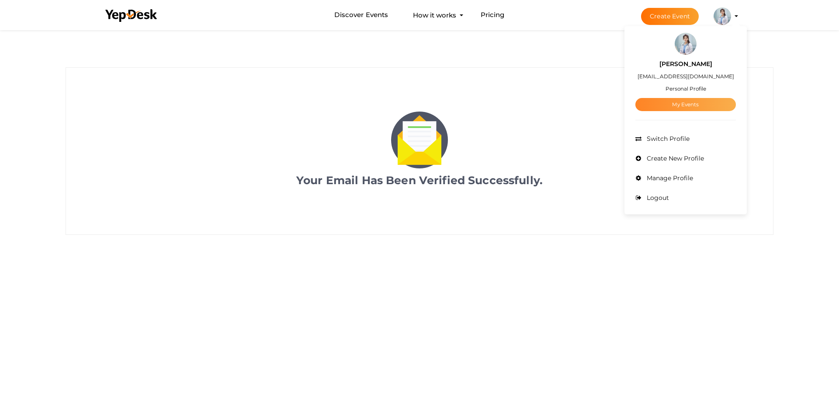
click at [683, 105] on link "My Events" at bounding box center [685, 104] width 101 height 13
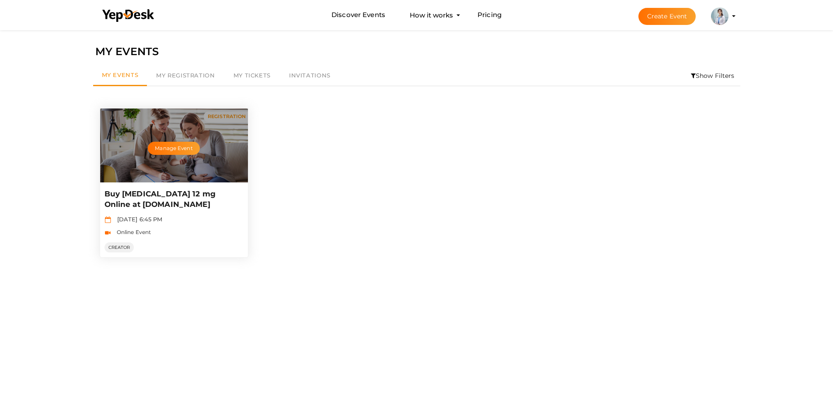
click at [127, 193] on p "Buy [MEDICAL_DATA] 12 mg Online at [DOMAIN_NAME]" at bounding box center [172, 199] width 136 height 21
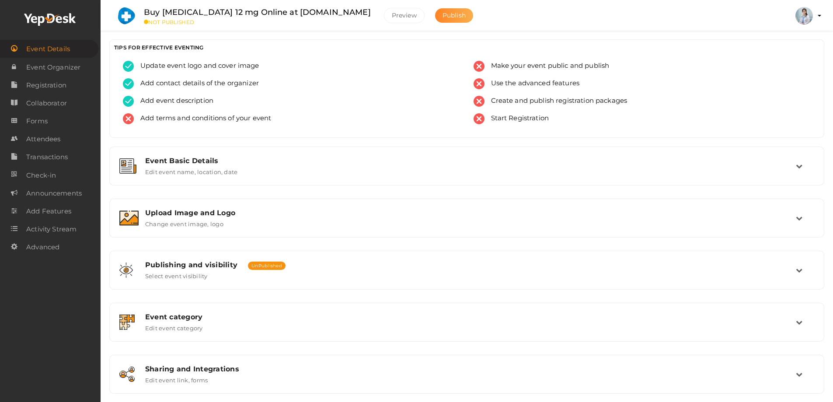
click at [442, 16] on span "Publish" at bounding box center [453, 15] width 23 height 8
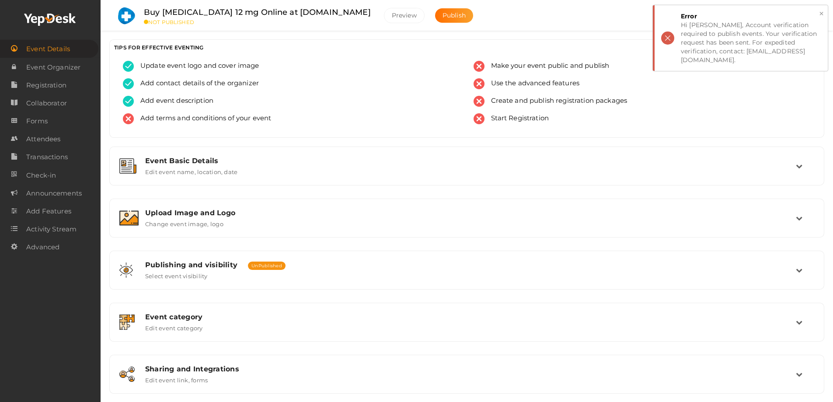
click at [666, 37] on div "× Error Hi Debra zoller, Account verification required to publish events. Your …" at bounding box center [740, 38] width 175 height 66
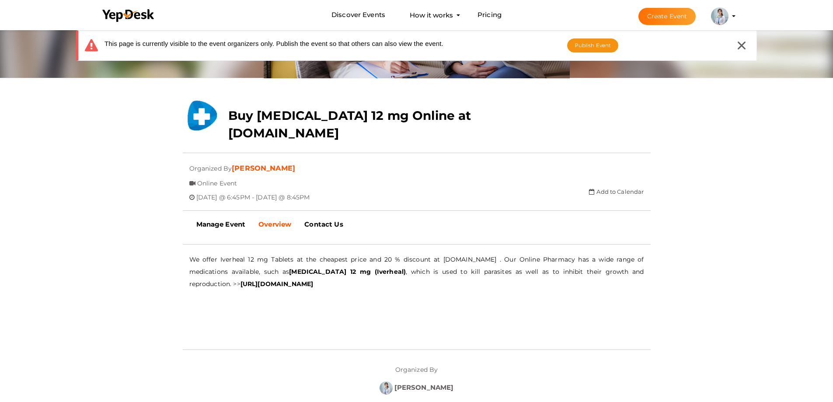
scroll to position [175, 0]
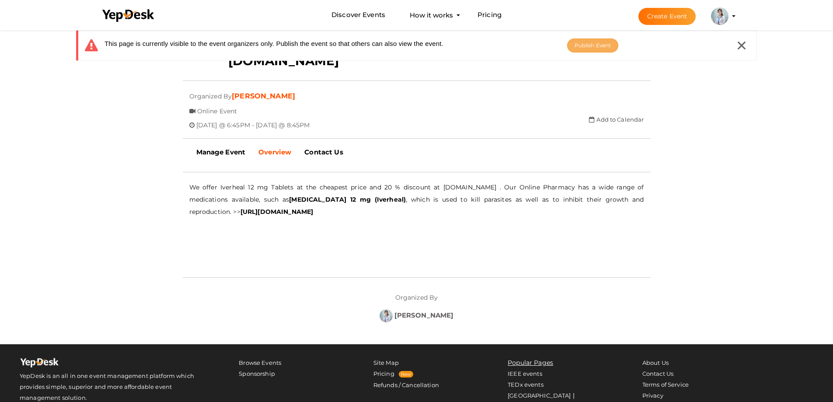
click at [587, 48] on span "Publish Event" at bounding box center [592, 45] width 37 height 7
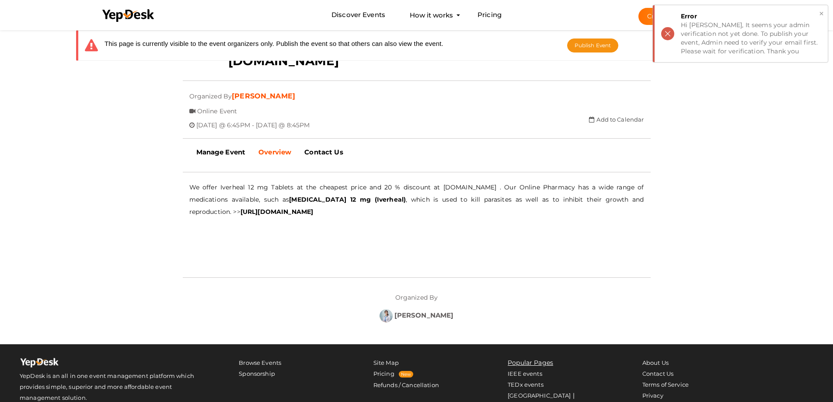
click at [670, 35] on div "× Error Hi [PERSON_NAME], It seems your admin verification not yet done. To pub…" at bounding box center [740, 33] width 175 height 57
